Goal: Task Accomplishment & Management: Use online tool/utility

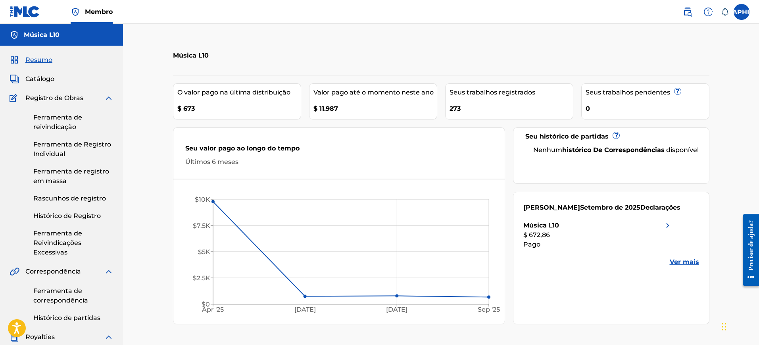
click at [69, 121] on link "Ferramenta de reivindicação" at bounding box center [73, 122] width 80 height 19
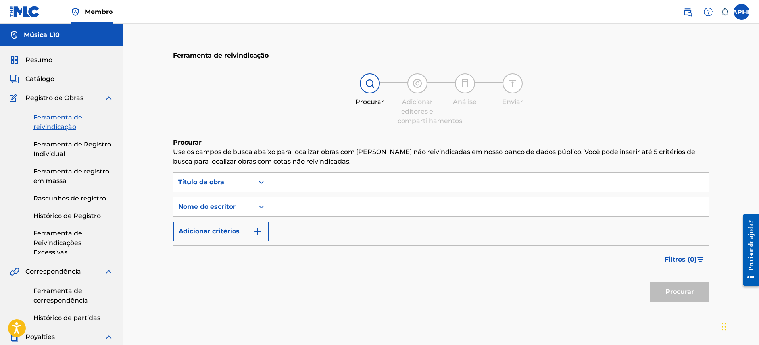
click at [346, 179] on input "Formulário de Pesquisa" at bounding box center [489, 182] width 440 height 19
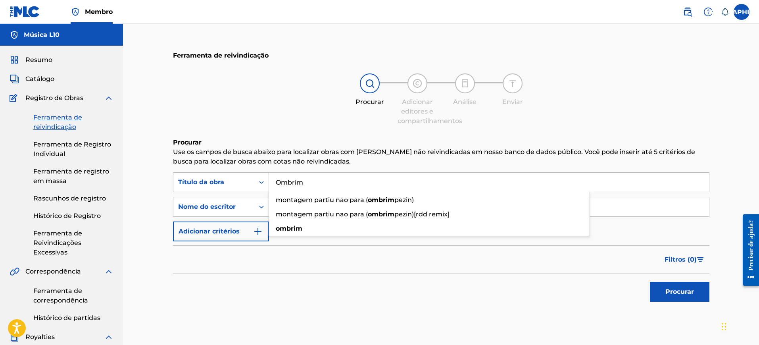
type input "Ombrim"
click at [650, 282] on button "Procurar" at bounding box center [680, 292] width 60 height 20
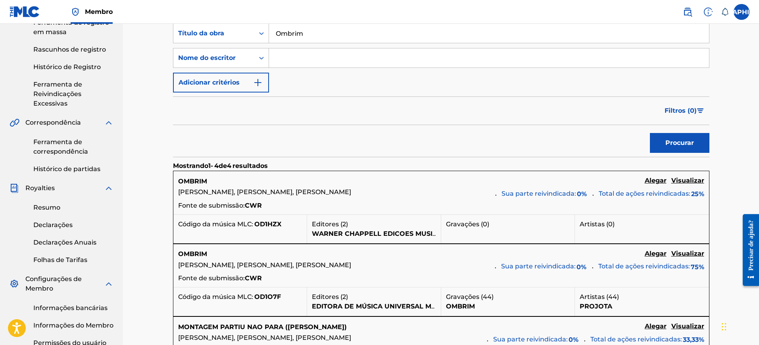
scroll to position [50, 0]
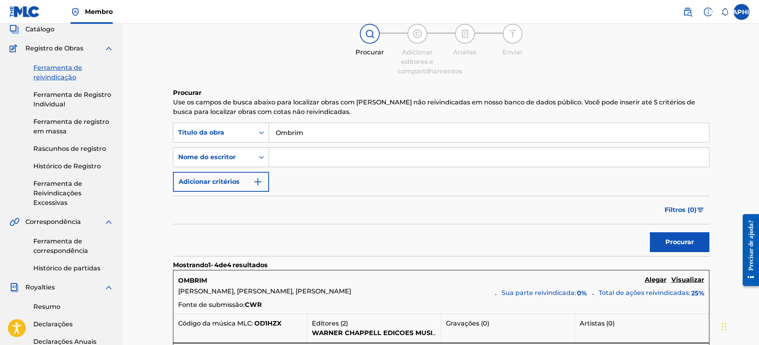
click at [337, 155] on input "Formulário de Pesquisa" at bounding box center [489, 157] width 440 height 19
click at [650, 232] on button "Procurar" at bounding box center [680, 242] width 60 height 20
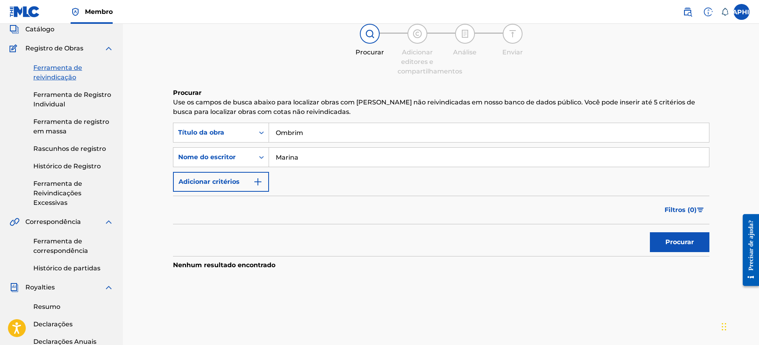
click at [334, 160] on input "Marina" at bounding box center [489, 157] width 440 height 19
type input "[PERSON_NAME]"
click at [650, 232] on button "Procurar" at bounding box center [680, 242] width 60 height 20
drag, startPoint x: 332, startPoint y: 158, endPoint x: 252, endPoint y: 164, distance: 80.0
click at [252, 164] on div "PesquisarComCritérios78745000-916f-447b-9b24-868bbaeac292 Nome do escritor [PER…" at bounding box center [441, 157] width 536 height 20
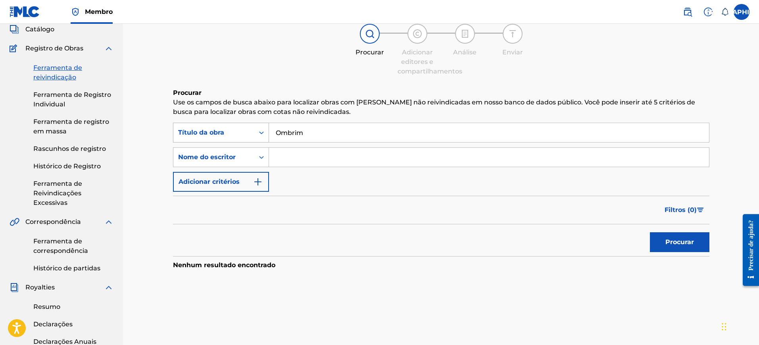
drag, startPoint x: 272, startPoint y: 135, endPoint x: 268, endPoint y: 135, distance: 4.0
click at [268, 135] on div "PesquisarComCritérioscf2ad052-b381-4013-81c0-74776cf82fcc Título da obra Ombrim" at bounding box center [441, 133] width 536 height 20
type input "Ai que delicia o verão"
click at [650, 232] on button "Procurar" at bounding box center [680, 242] width 60 height 20
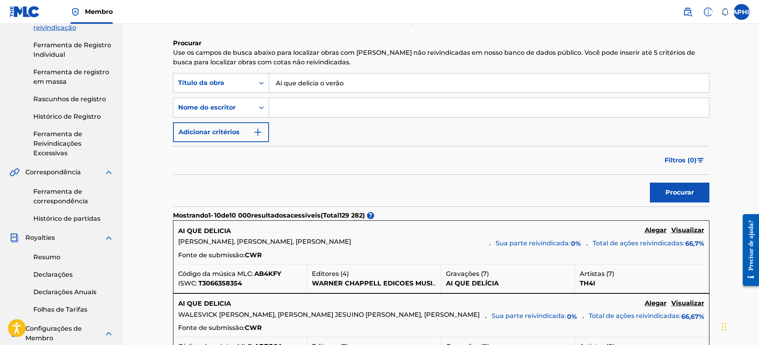
scroll to position [0, 0]
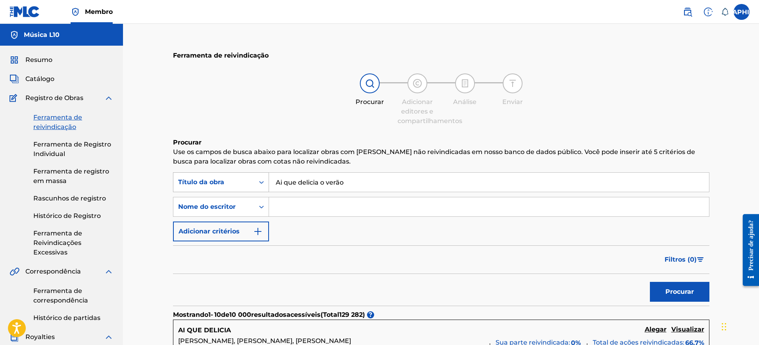
drag, startPoint x: 355, startPoint y: 183, endPoint x: 254, endPoint y: 183, distance: 100.8
click at [254, 183] on div "PesquisarComCritérioscf2ad052-b381-4013-81c0-74776cf82fcc Título da obra Ai que…" at bounding box center [441, 182] width 536 height 20
click at [344, 210] on input "Formulário de Pesquisa" at bounding box center [489, 206] width 440 height 19
paste input "Tales [PERSON_NAME]"
type input "Tales [PERSON_NAME]"
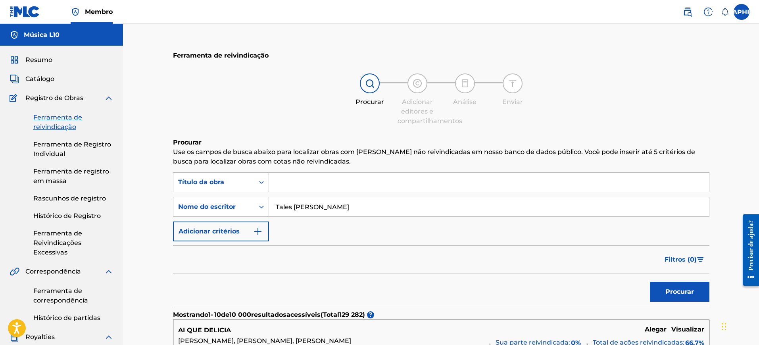
click at [650, 282] on button "Procurar" at bounding box center [680, 292] width 60 height 20
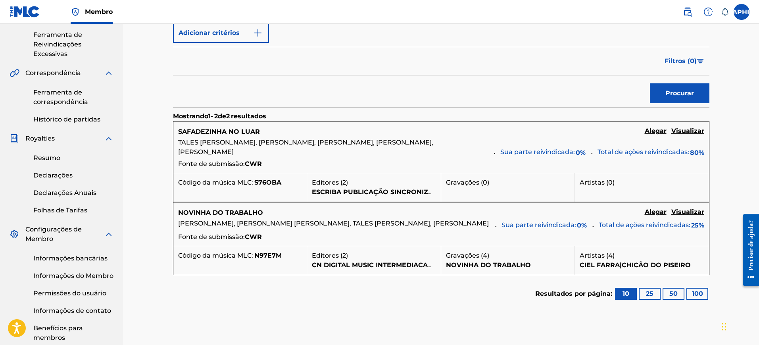
scroll to position [149, 0]
